Goal: Information Seeking & Learning: Get advice/opinions

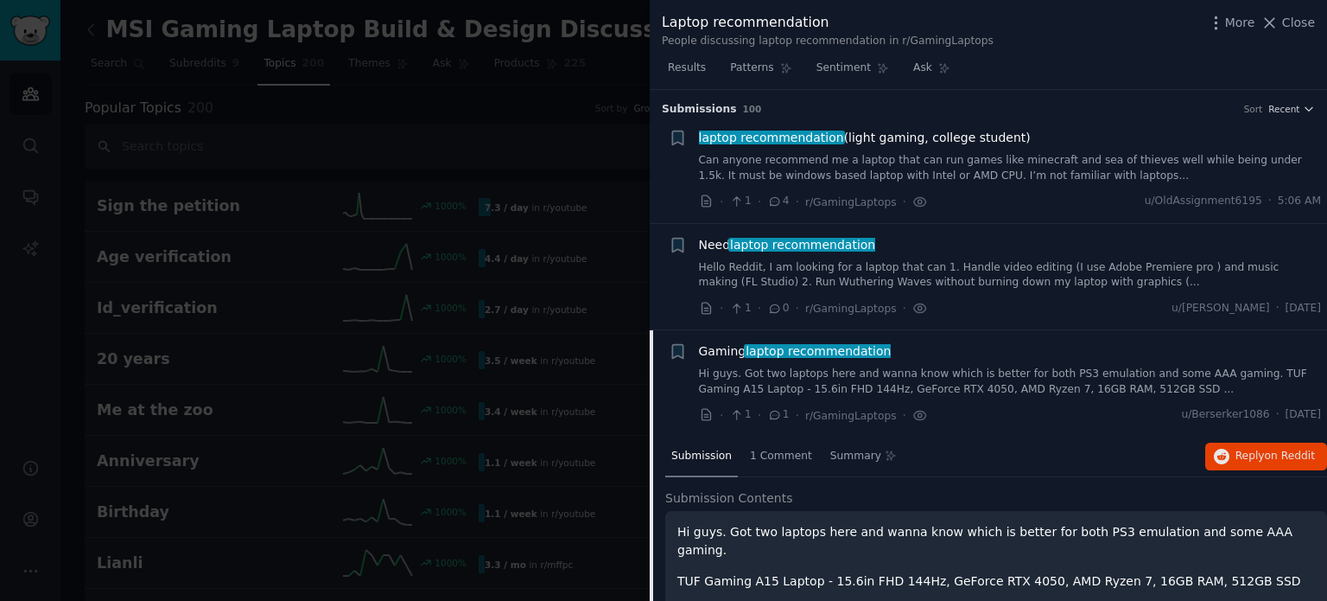
drag, startPoint x: 0, startPoint y: 0, endPoint x: 1123, endPoint y: 16, distance: 1123.5
click at [1275, 24] on icon at bounding box center [1270, 23] width 18 height 18
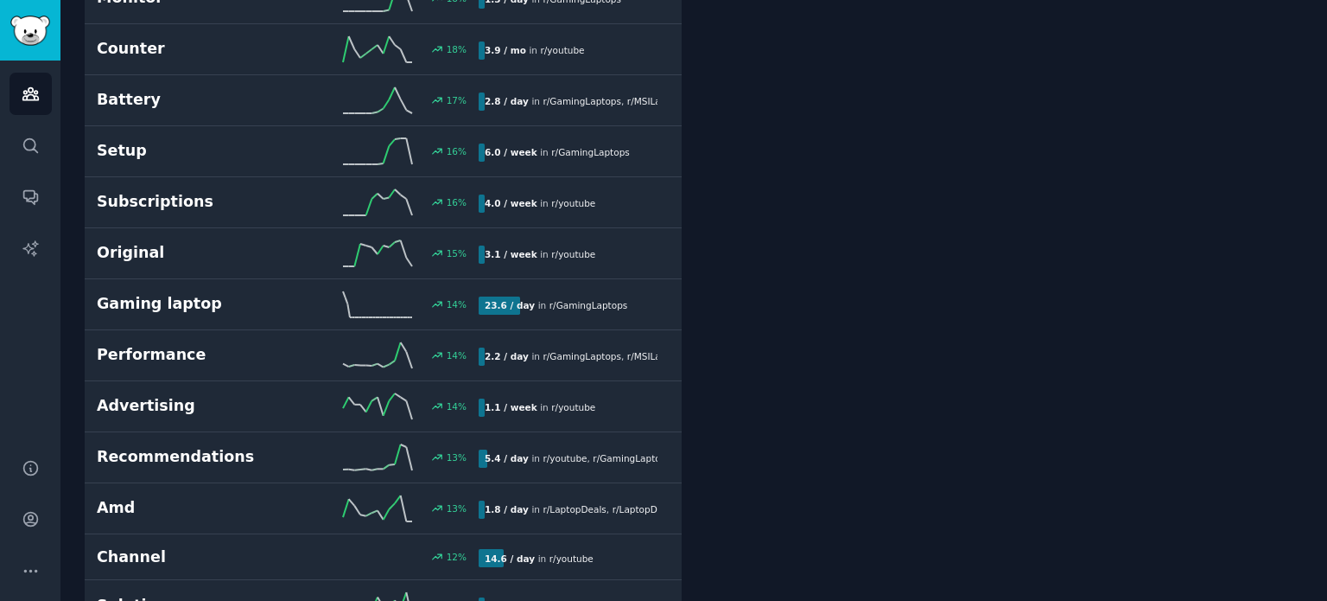
scroll to position [4428, 0]
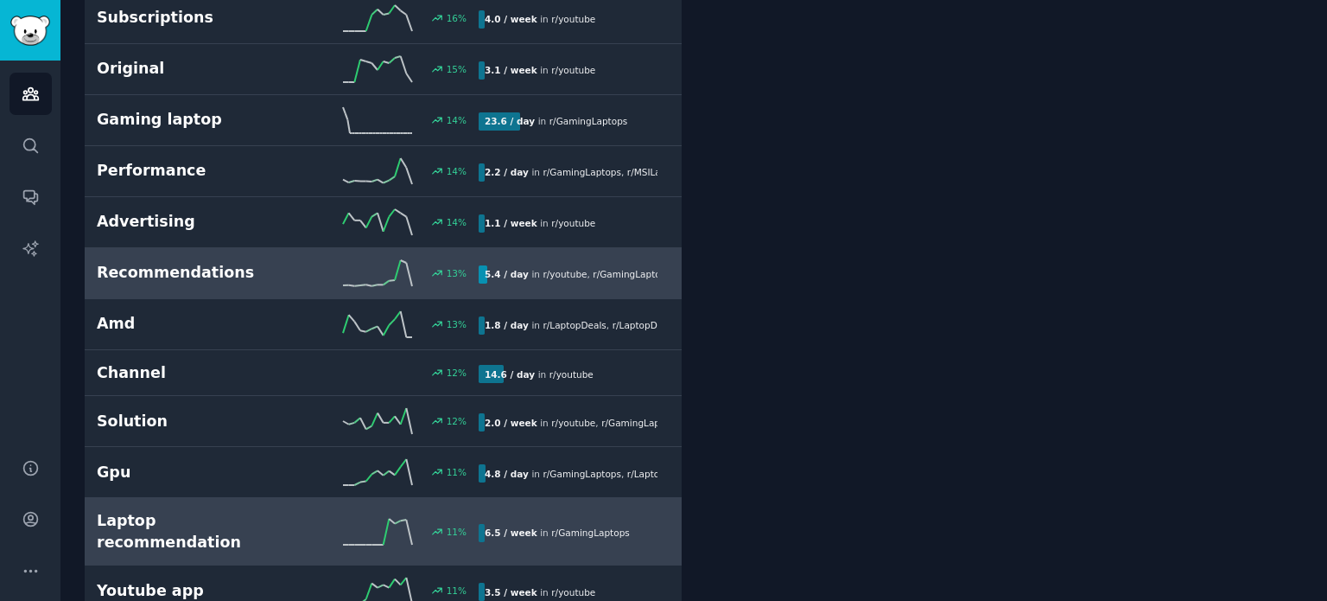
click at [626, 265] on div "5.4 / day in r/ youtube , r/ GamingLaptops , and 1 other" at bounding box center [568, 274] width 179 height 18
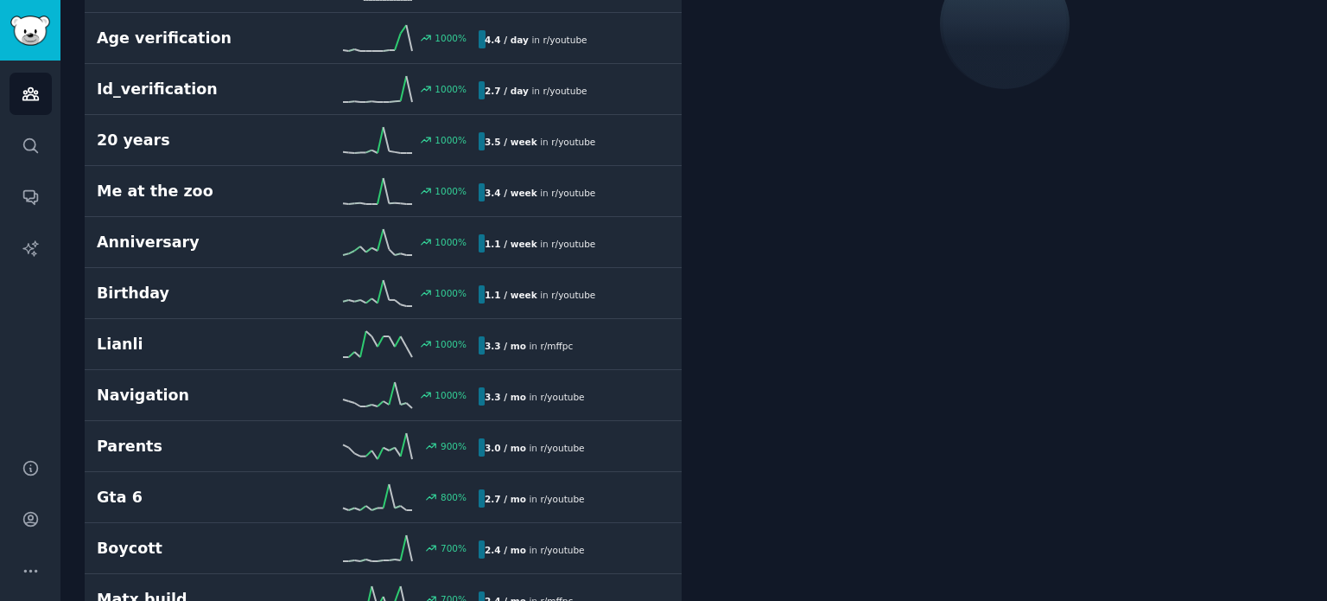
scroll to position [96, 0]
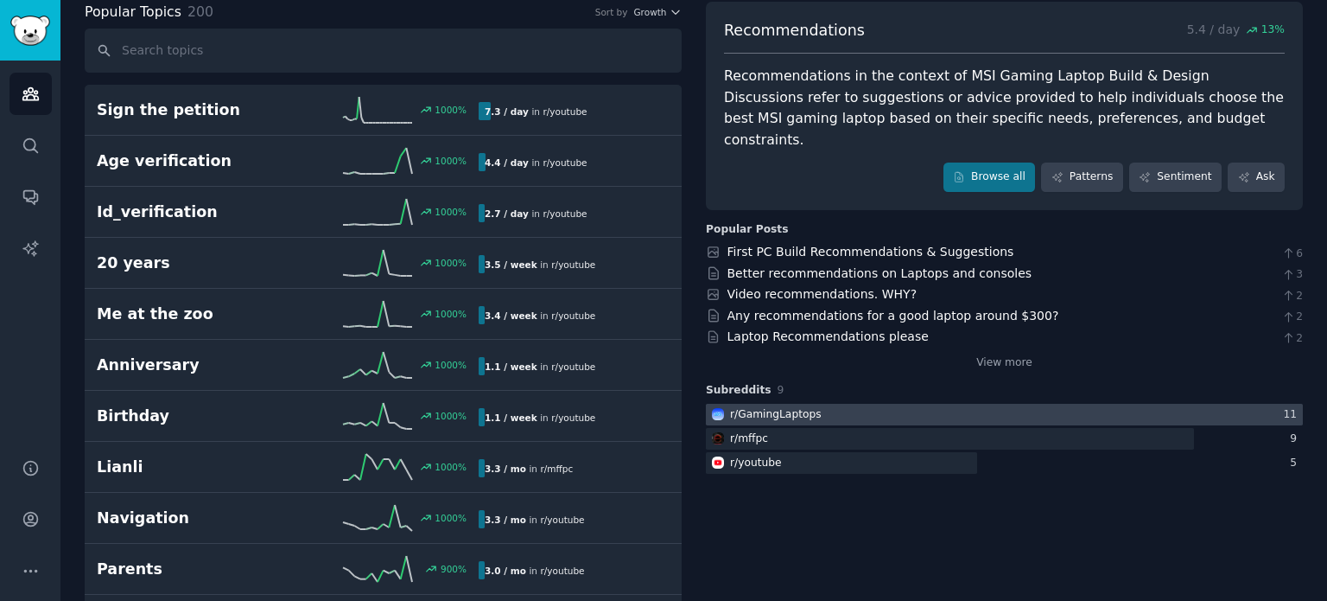
click at [928, 404] on div at bounding box center [1004, 415] width 597 height 22
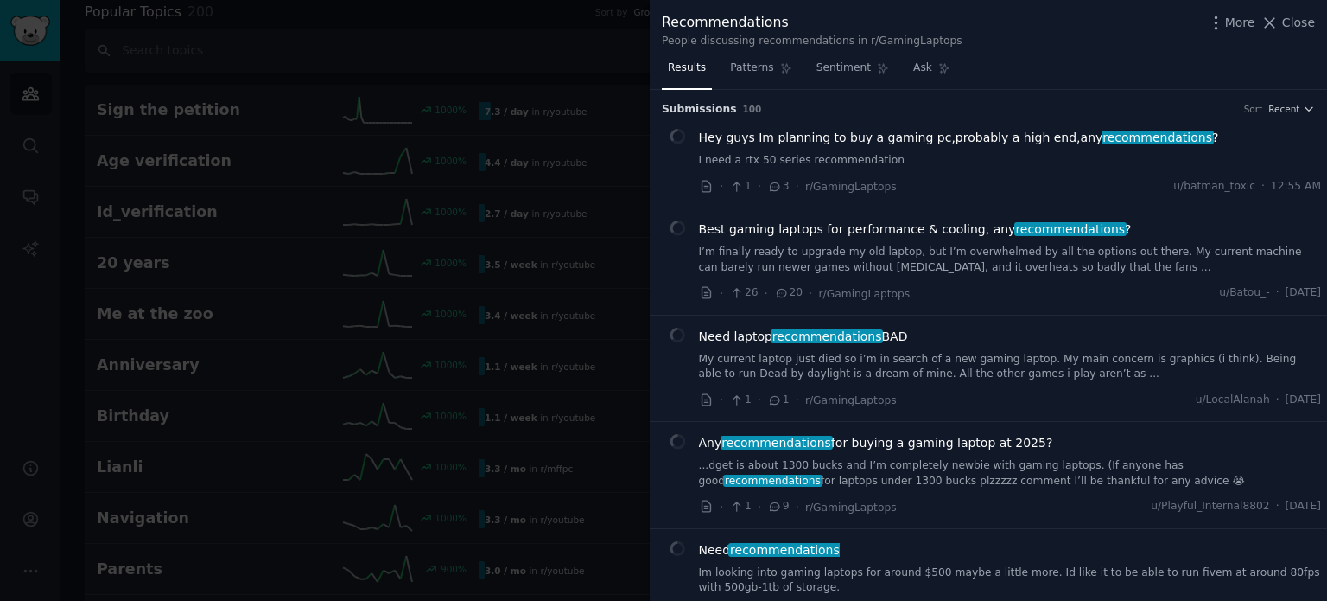
click at [1018, 139] on span "Hey guys Im planning to buy a gaming pc,probably a high end,any recommendations…" at bounding box center [959, 138] width 520 height 18
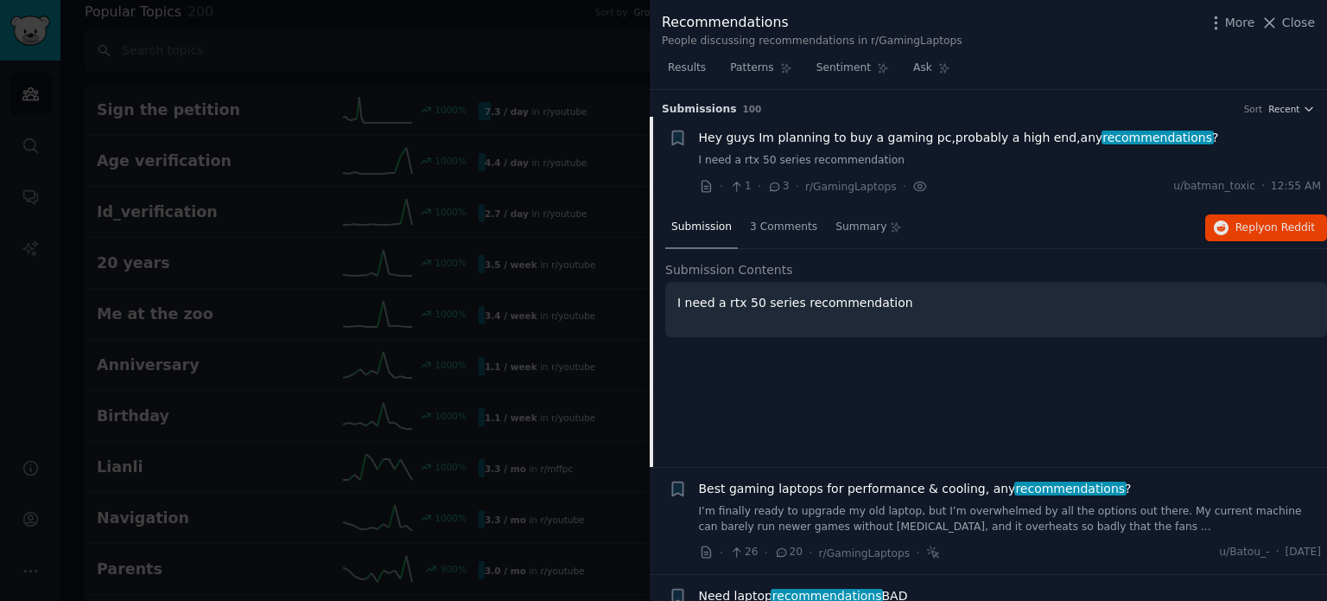
scroll to position [27, 0]
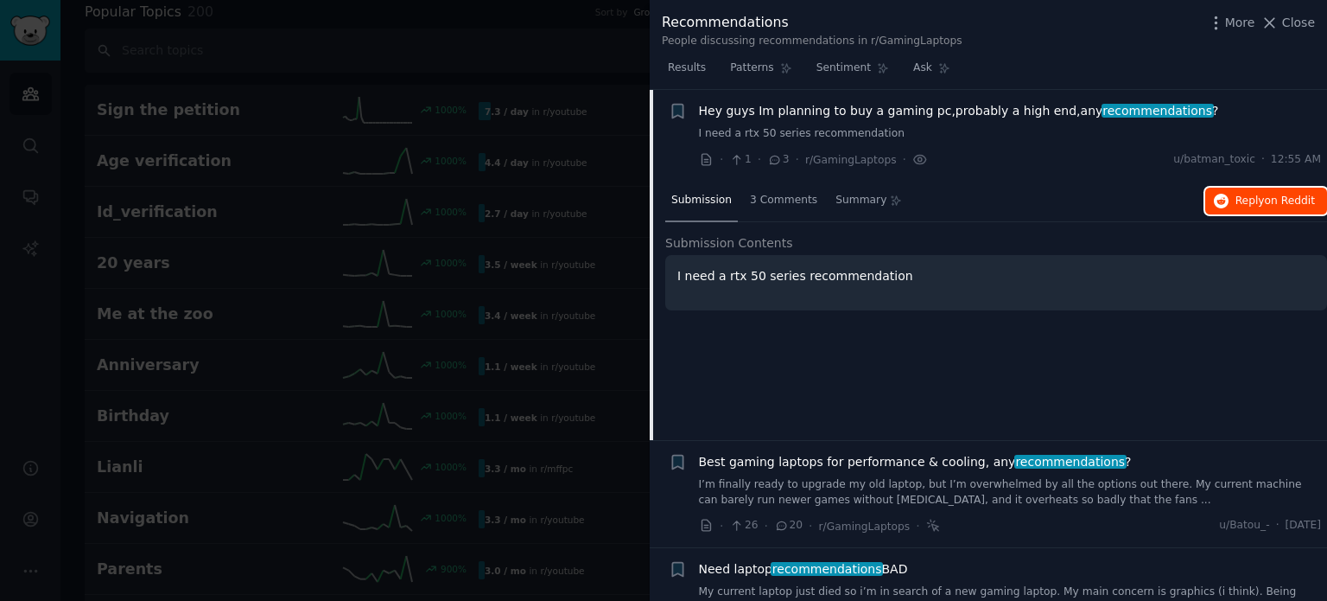
click at [1227, 205] on icon "button" at bounding box center [1222, 202] width 16 height 16
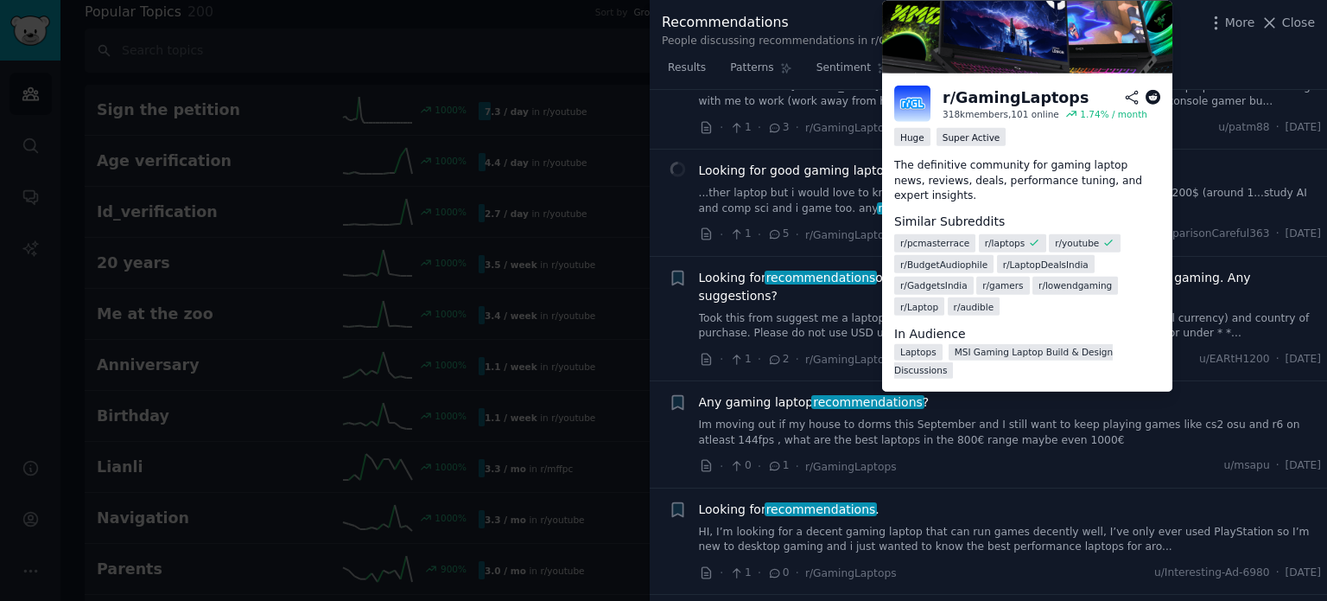
scroll to position [6210, 0]
